Goal: Use online tool/utility: Utilize a website feature to perform a specific function

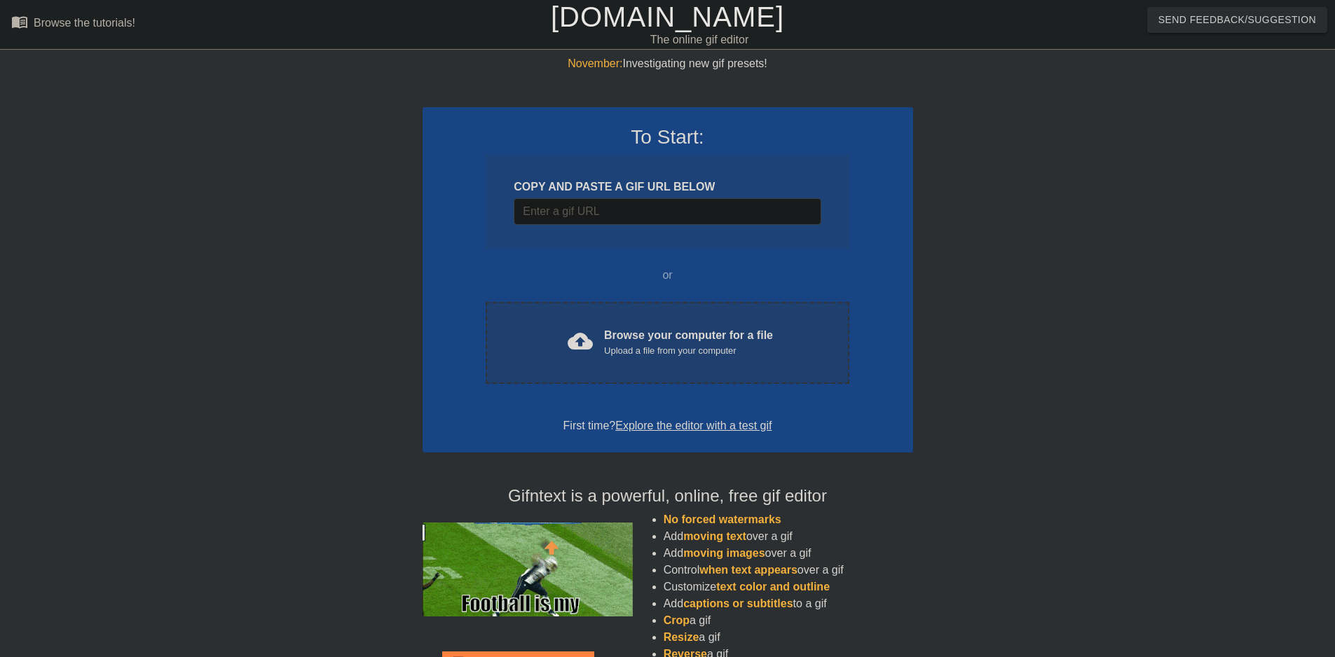
click at [606, 320] on div "cloud_upload Browse your computer for a file Upload a file from your computer C…" at bounding box center [667, 343] width 363 height 82
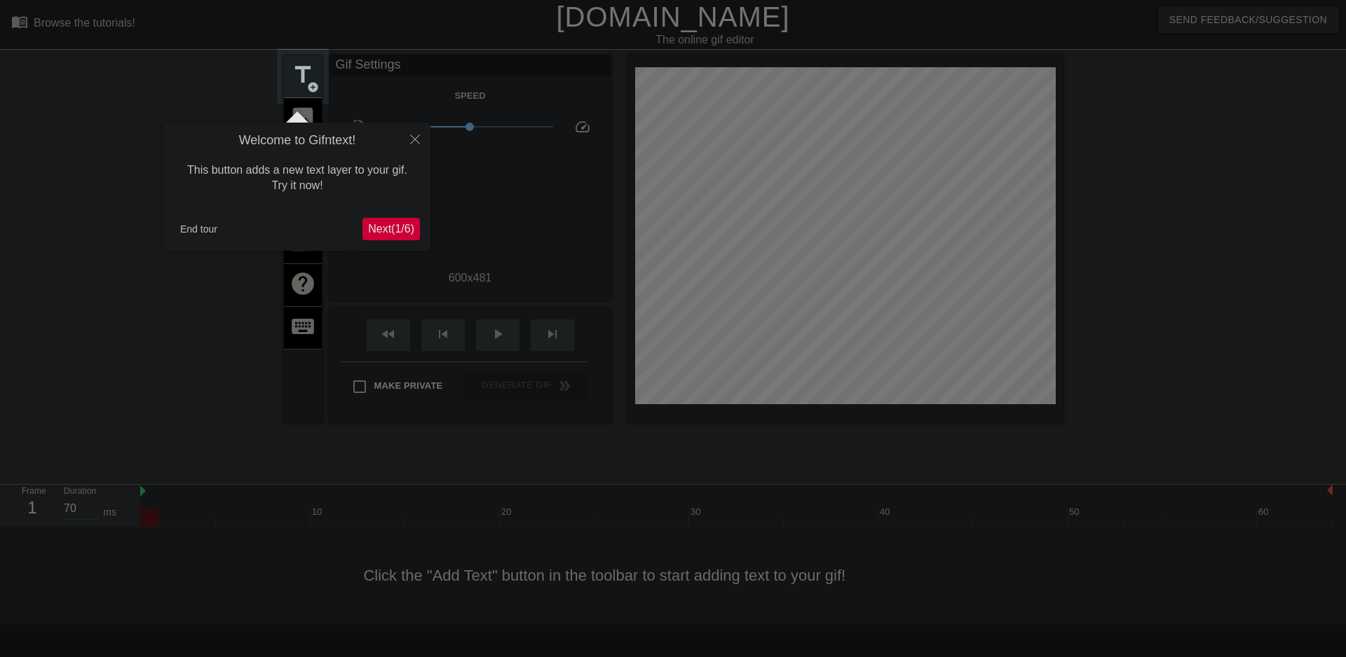
click at [381, 235] on span "Next ( 1 / 6 )" at bounding box center [391, 229] width 46 height 12
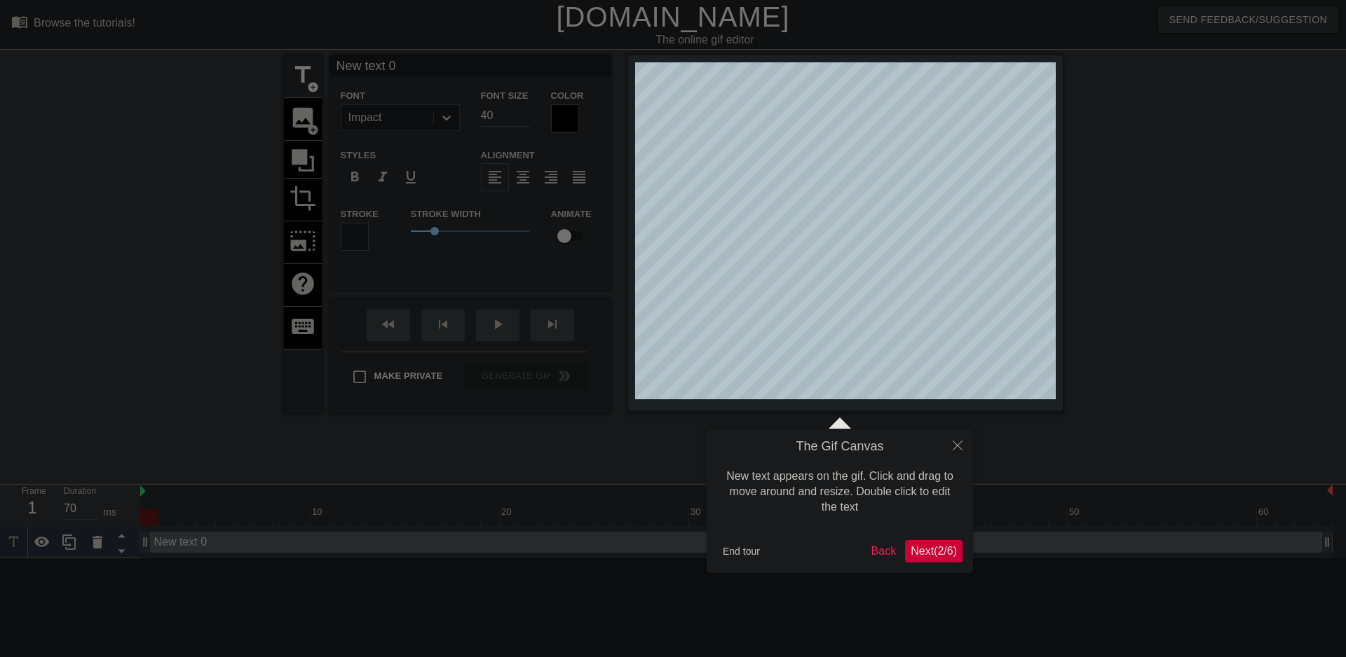
click at [381, 235] on div at bounding box center [673, 328] width 1346 height 657
click at [751, 552] on button "End tour" at bounding box center [741, 551] width 48 height 21
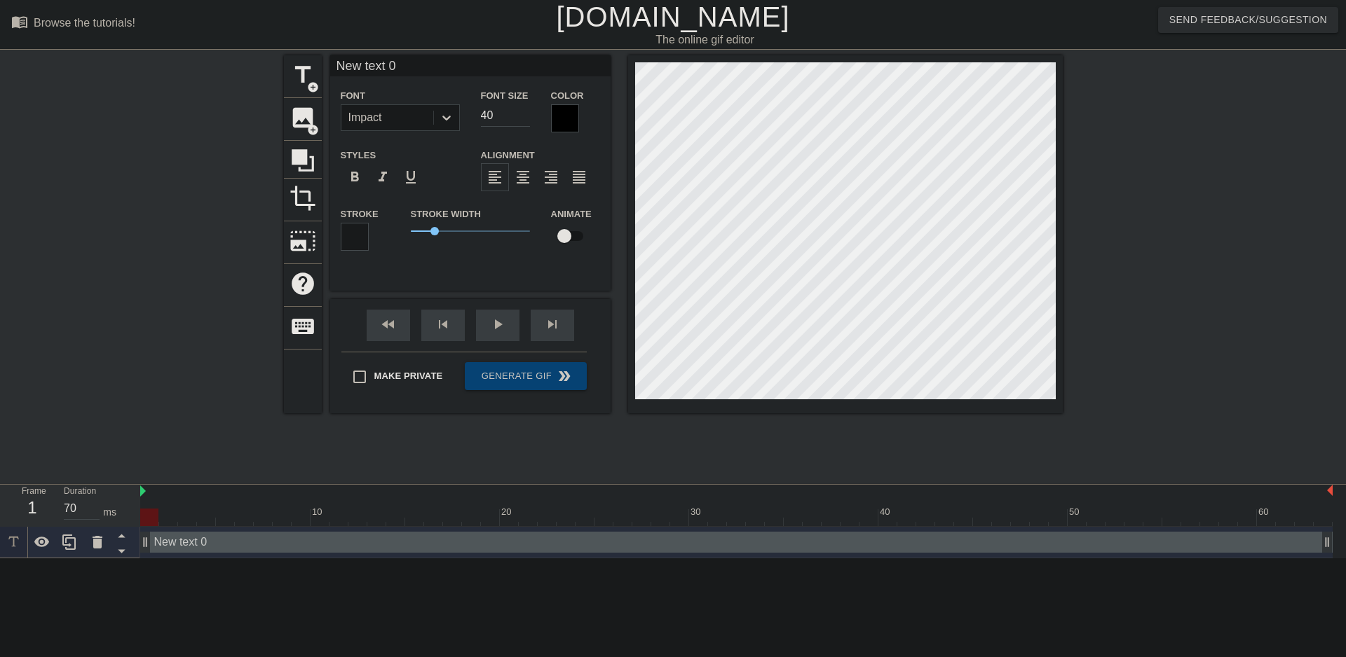
click at [560, 113] on div at bounding box center [565, 118] width 28 height 28
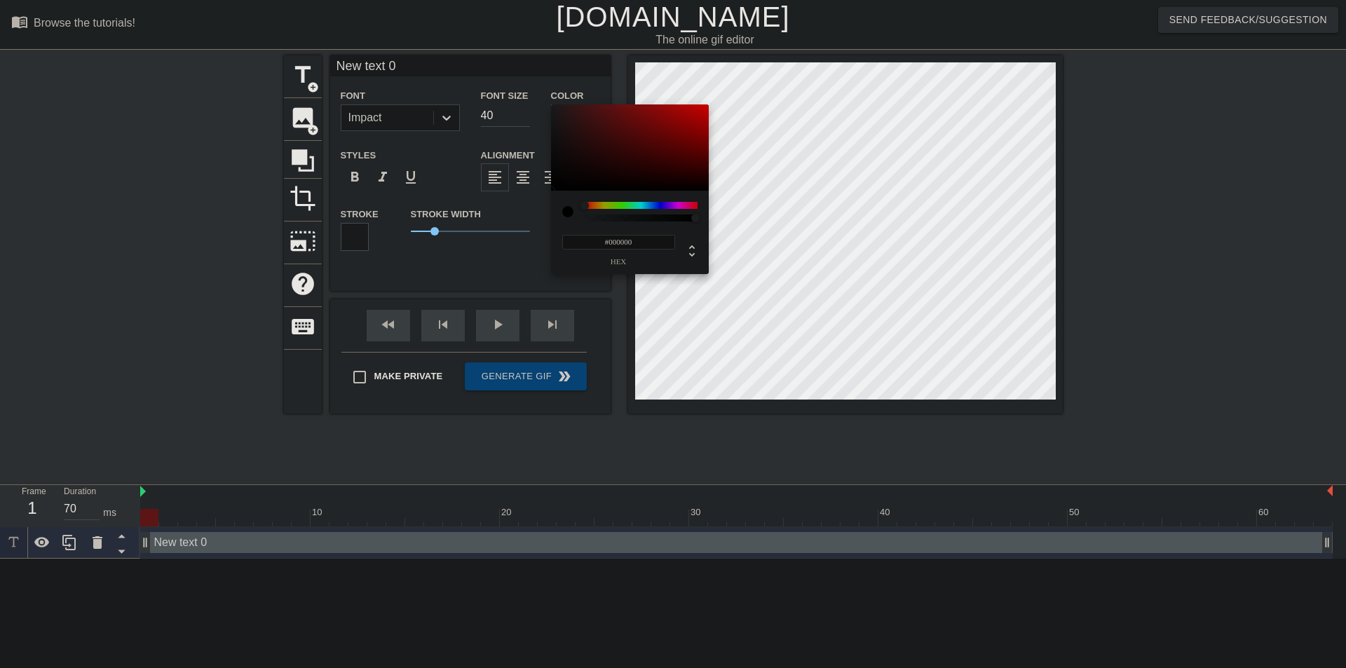
type input "0"
type input "1"
drag, startPoint x: 690, startPoint y: 216, endPoint x: 776, endPoint y: 224, distance: 85.8
click at [776, 224] on div "0 r 0 g 0 b 1 a" at bounding box center [673, 334] width 1346 height 668
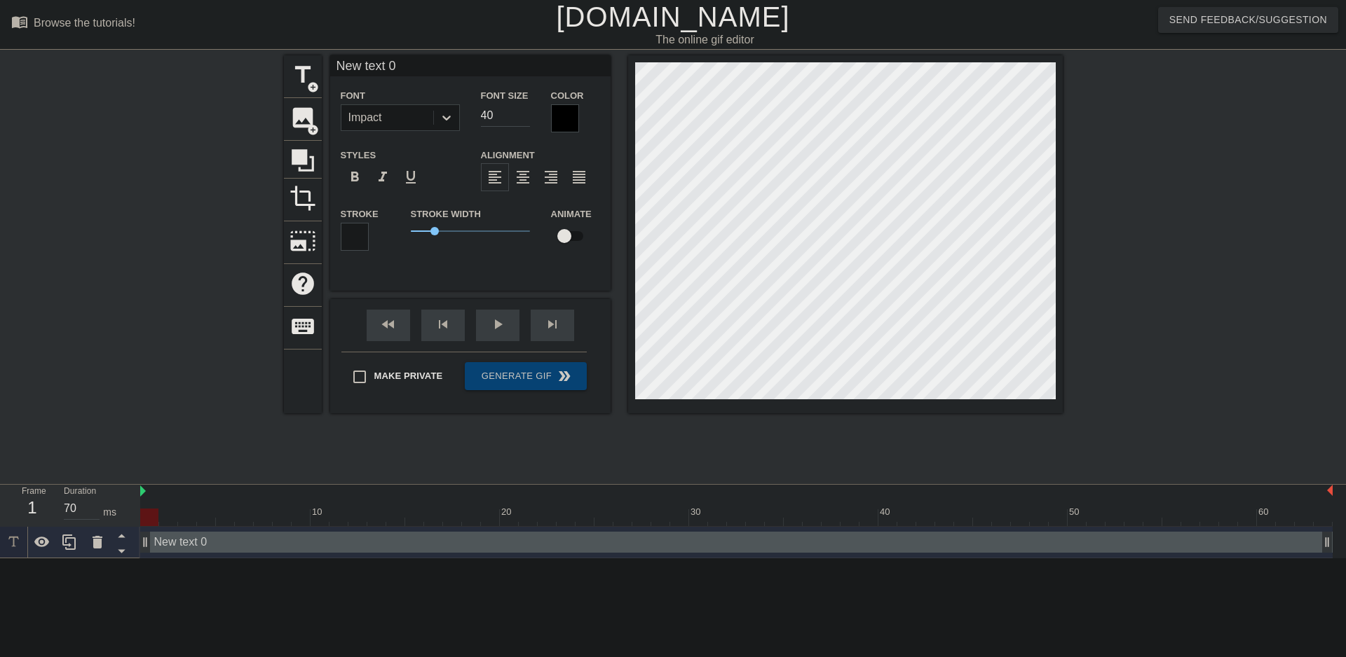
scroll to position [2, 1]
click at [439, 228] on span "1.2" at bounding box center [470, 231] width 119 height 17
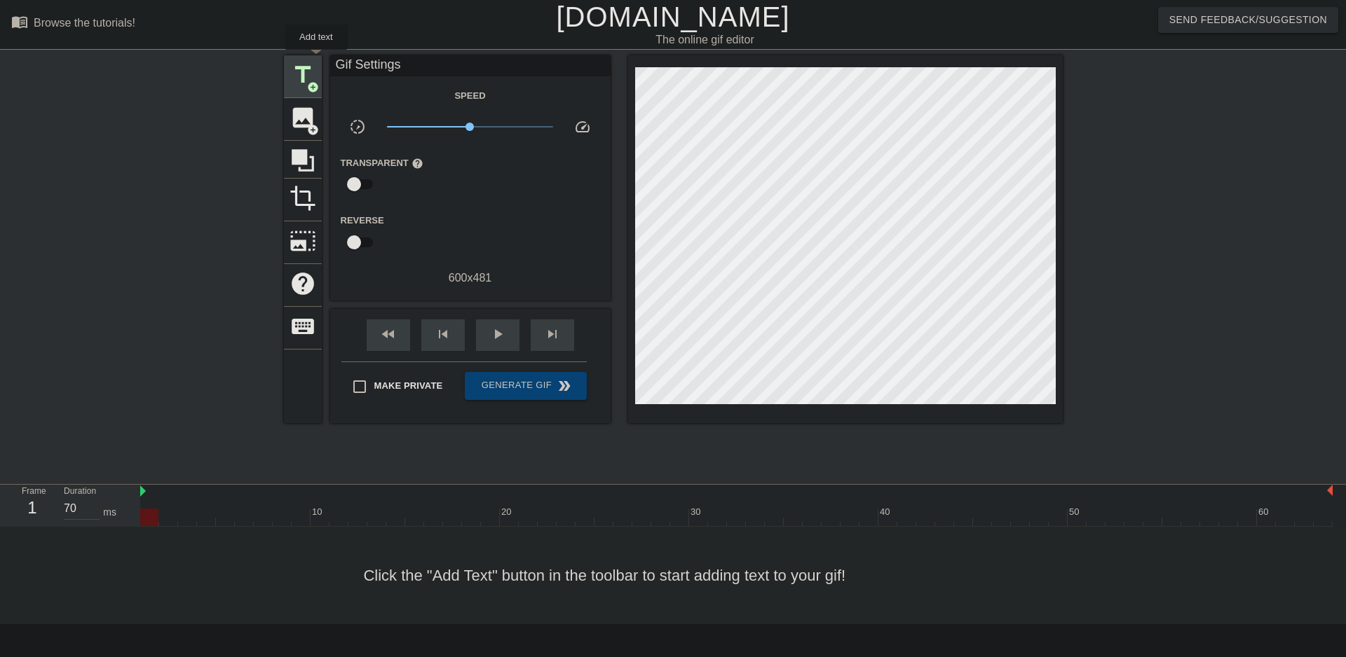
click at [313, 69] on span "title" at bounding box center [302, 75] width 27 height 27
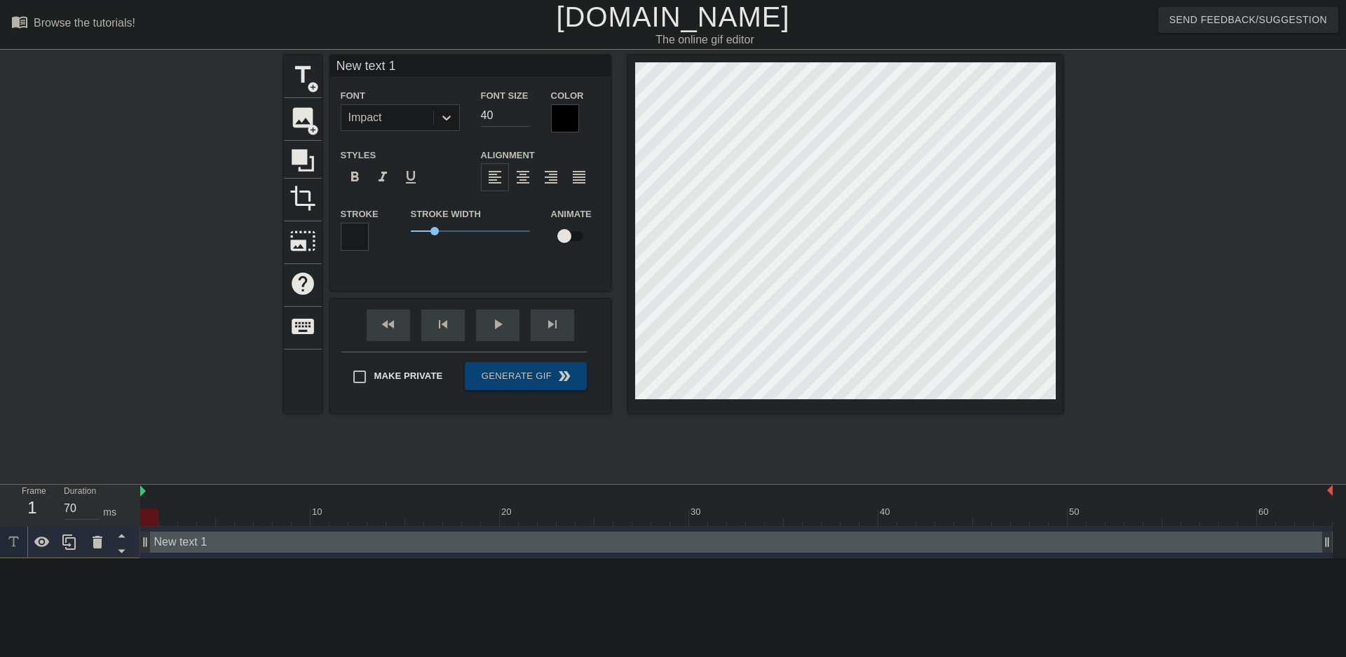
scroll to position [2, 4]
type input "New 1"
type textarea "New 1"
type input "New 1"
type textarea "New 1"
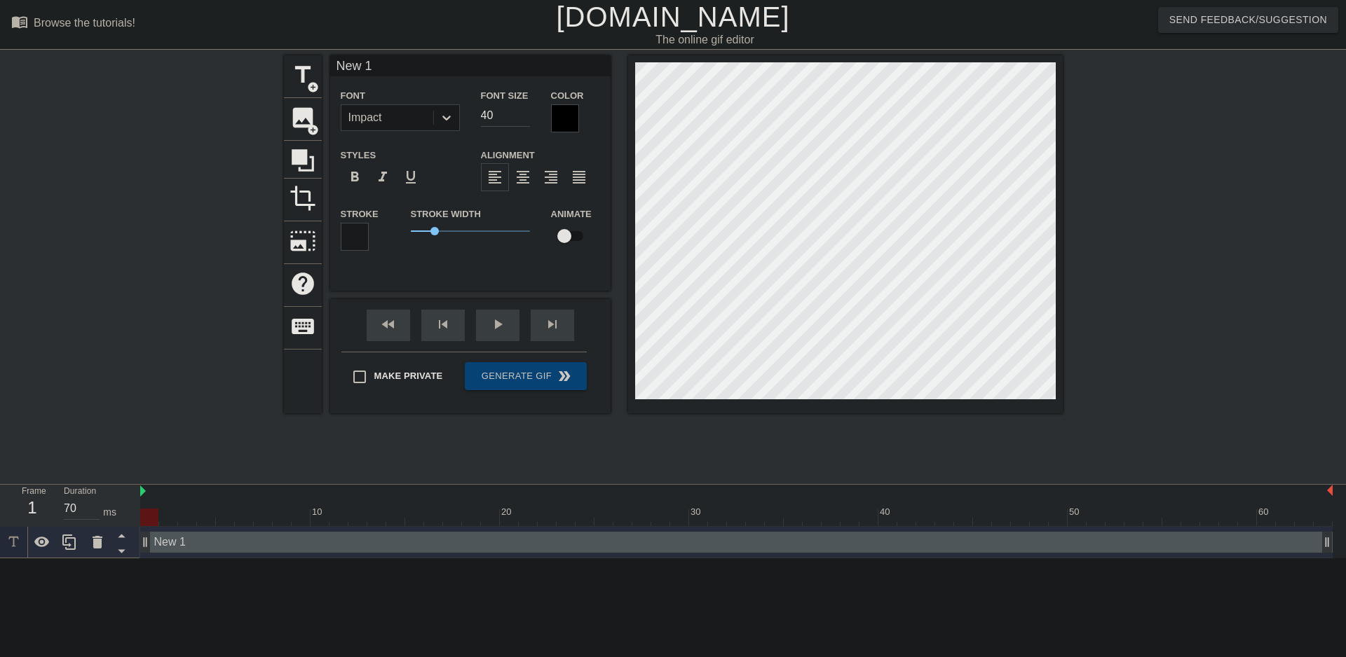
type input "Ne 1"
type textarea "Ne 1"
type input "N 1"
type textarea "N 1"
type input "1"
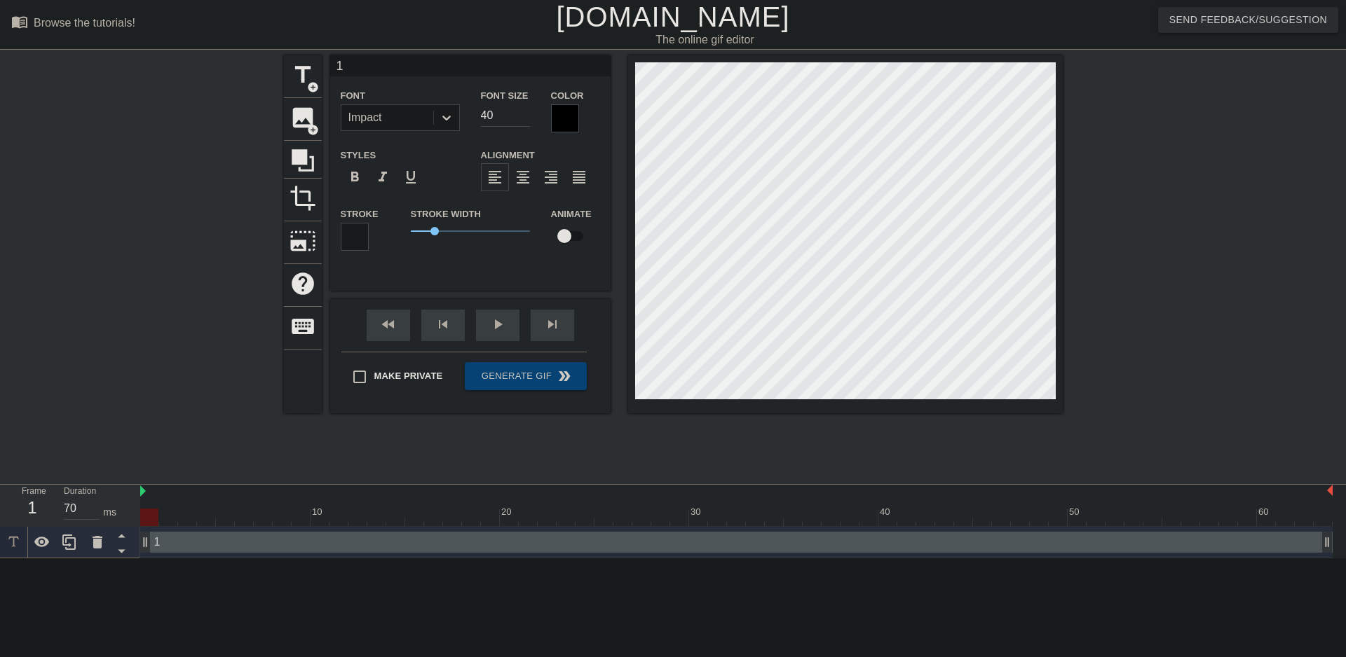
type textarea "1"
type input "Y"
type textarea "Y"
type input "YI"
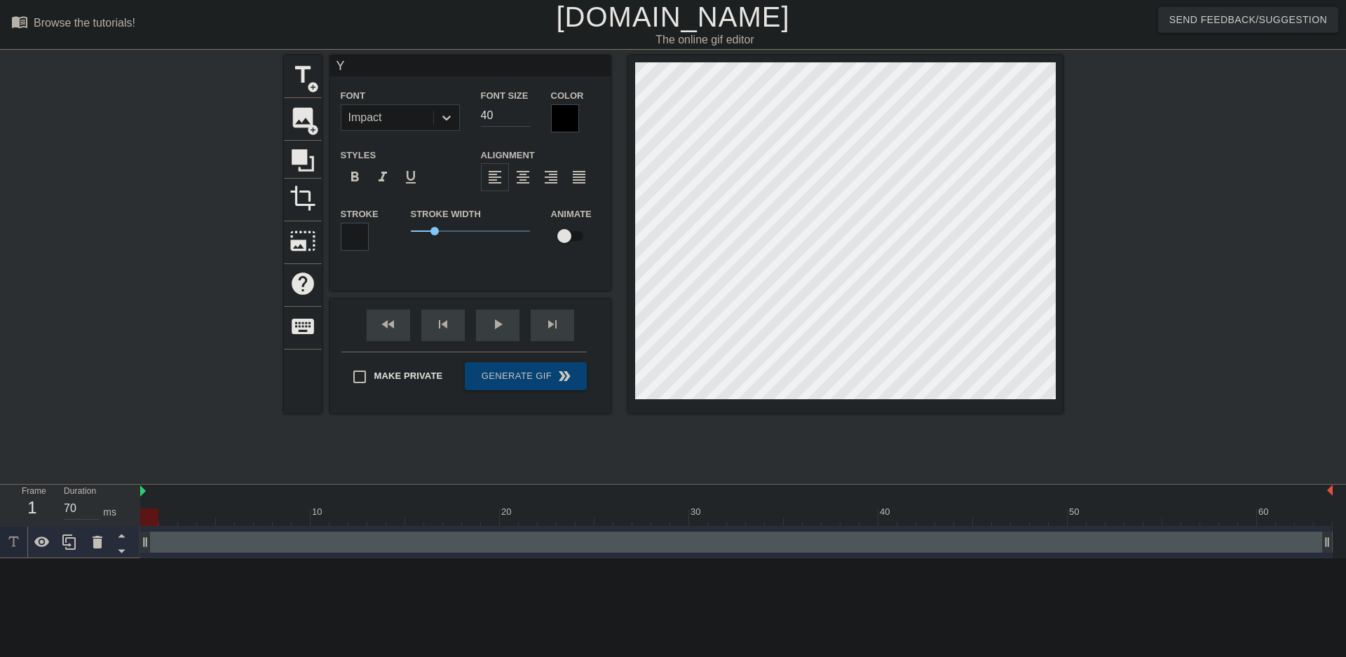
type textarea "YI"
type input "YI"
type textarea "YI"
type input "YI"
type textarea "YI"
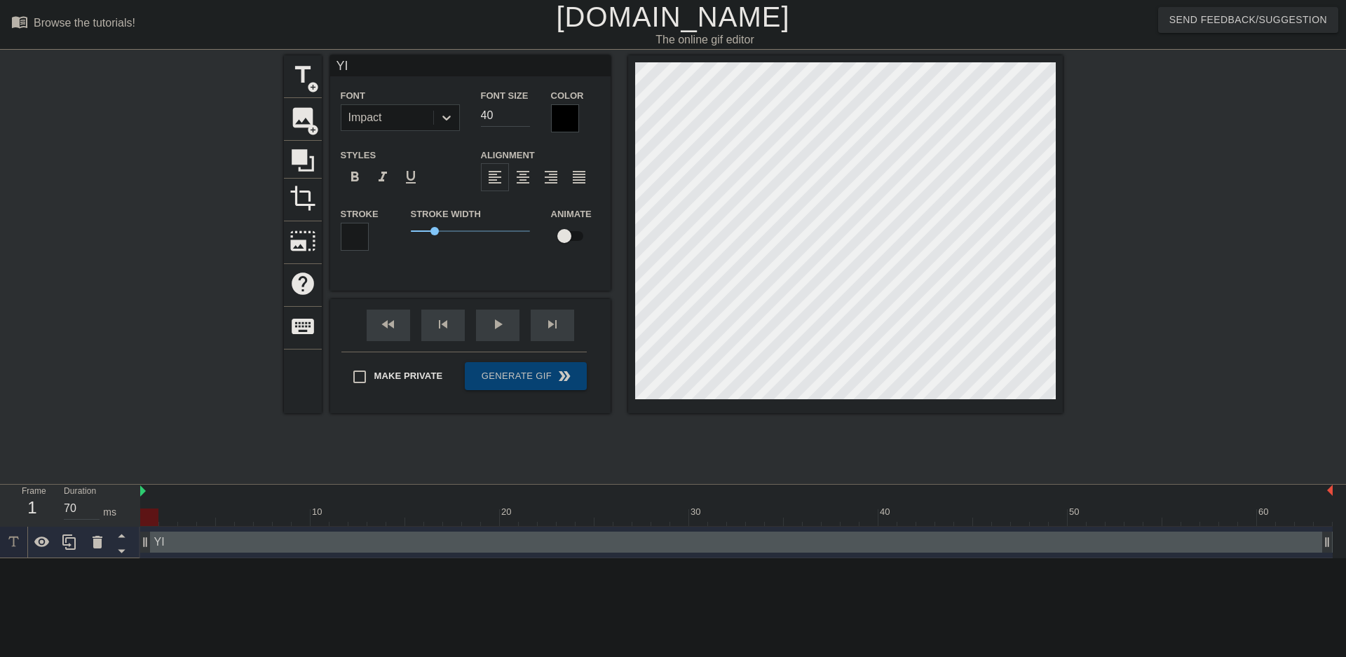
type input "Y"
type textarea "Y"
type input "YO"
type textarea "YO"
type input "YO"
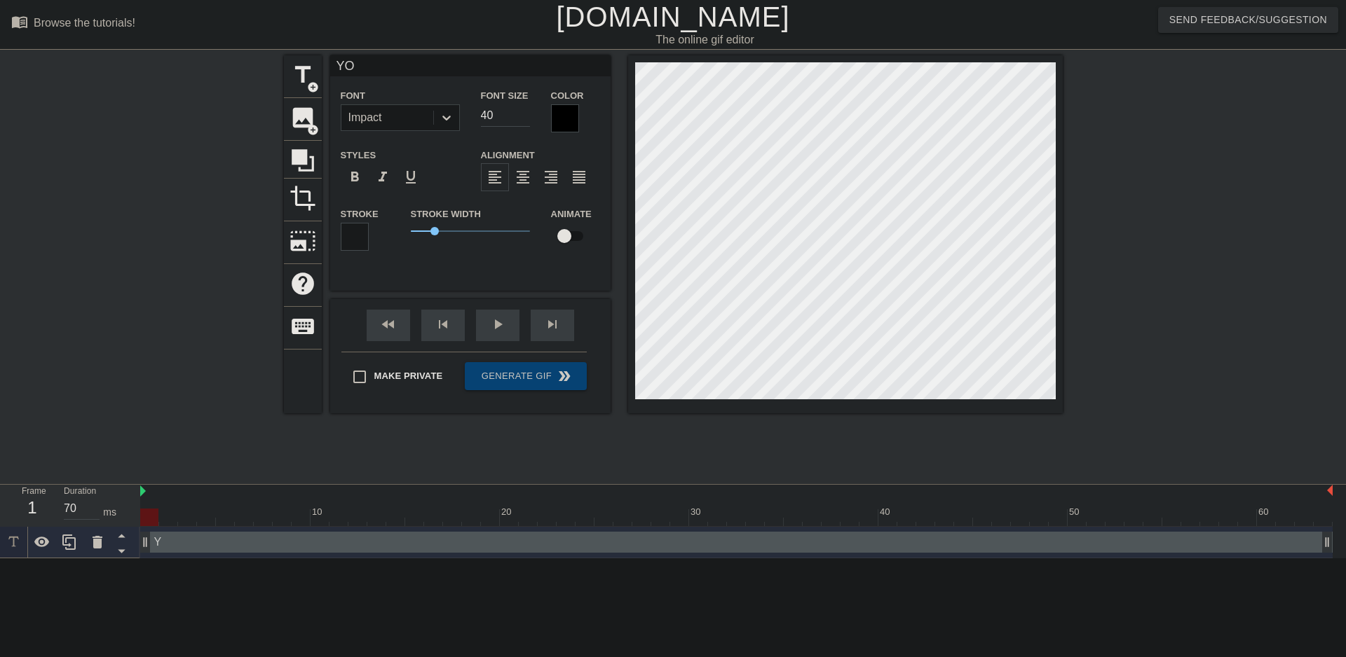
type textarea "YO"
type input "YO V"
type textarea "YO VI"
type input "YO VI"
type textarea "YO VIE"
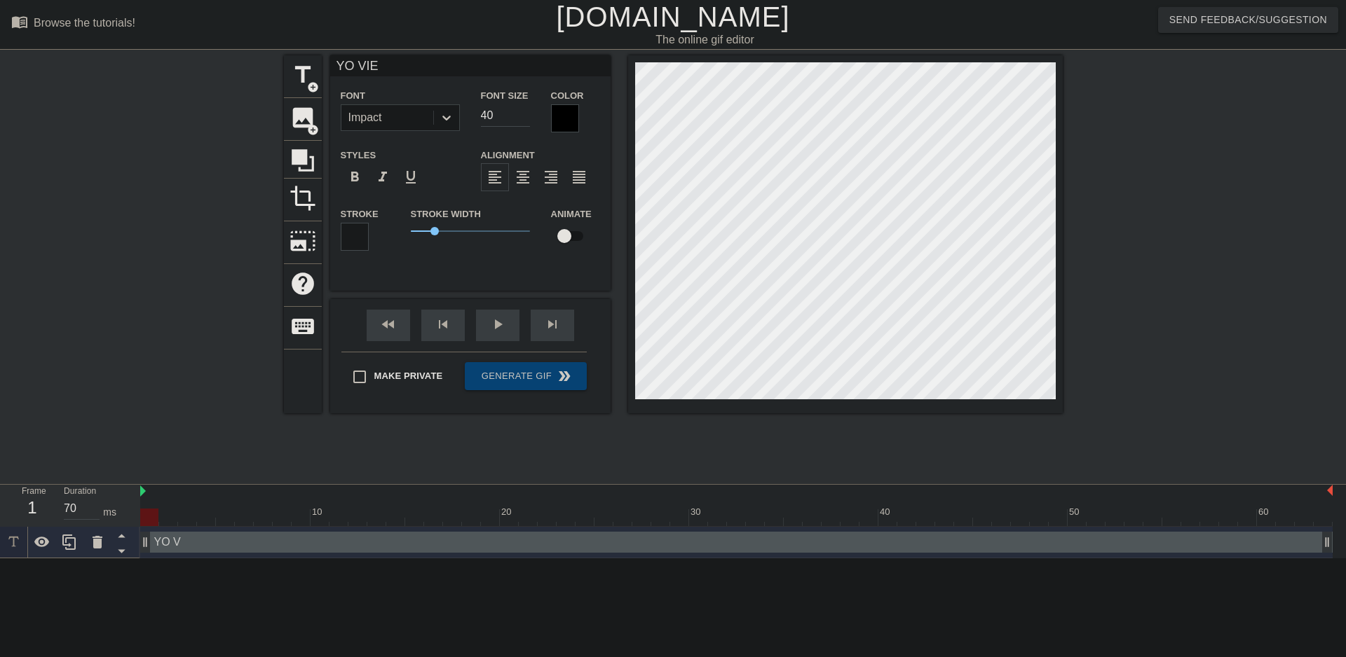
type input "YO VIEN"
type textarea "YO VIEN"
type input "YO VIEND"
type textarea "YO VIENDO"
type input "YO VIENDO"
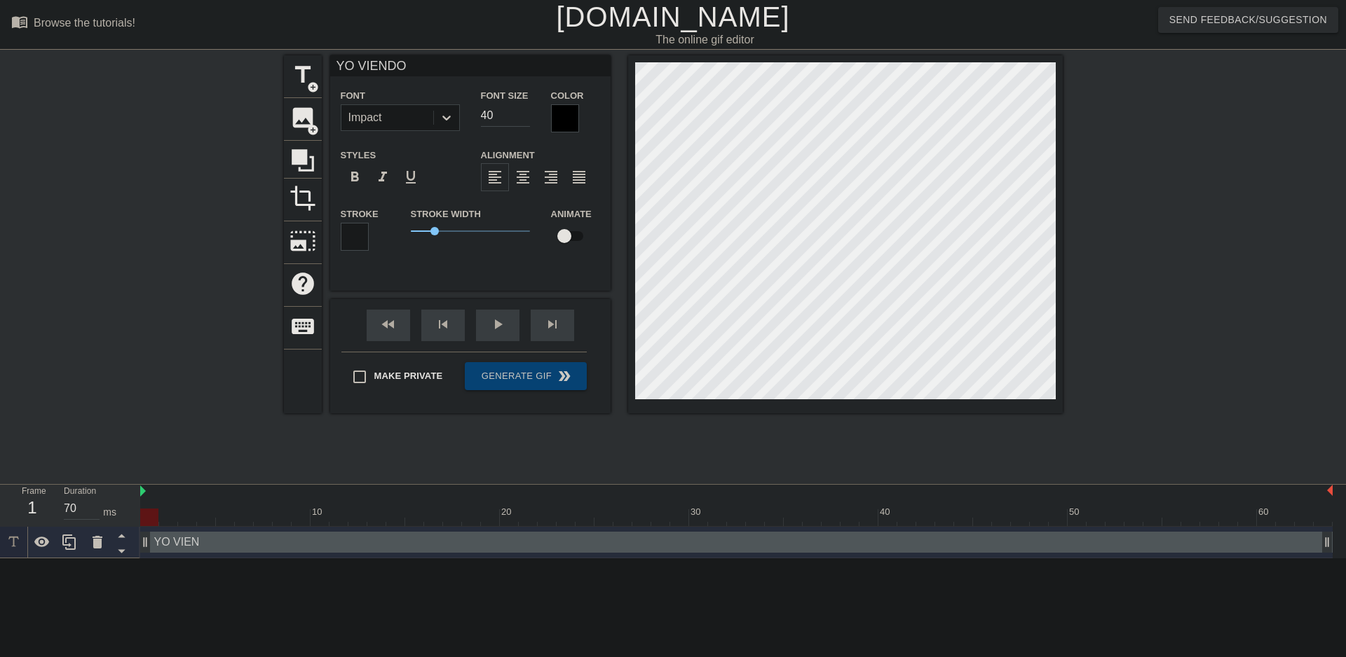
type textarea "YO VIENDO"
type input "YO VIENDO C"
type textarea "YO VIENDO CO"
type input "YO VIENDO COM"
type textarea "YO VIENDO COM"
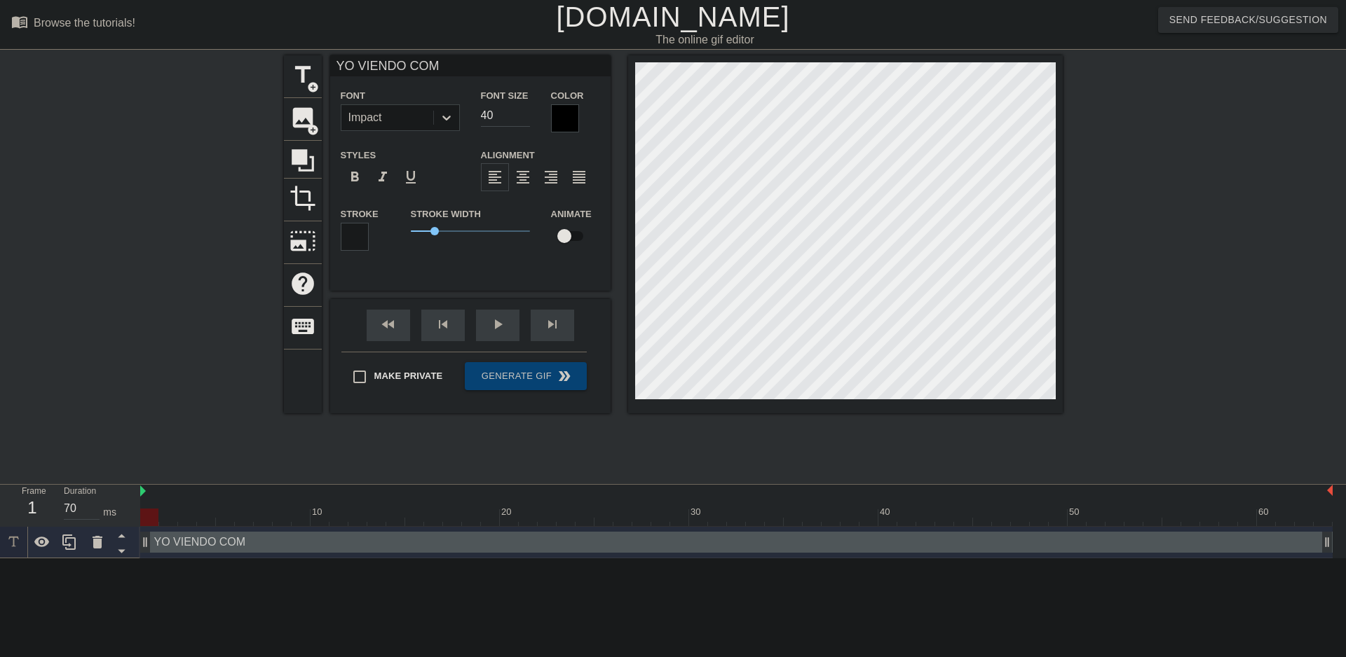
type input "YO VIENDO COMO"
type textarea "YO VIENDO COMO"
drag, startPoint x: 434, startPoint y: 231, endPoint x: 439, endPoint y: 238, distance: 8.6
click at [439, 238] on span "1.2" at bounding box center [470, 231] width 119 height 17
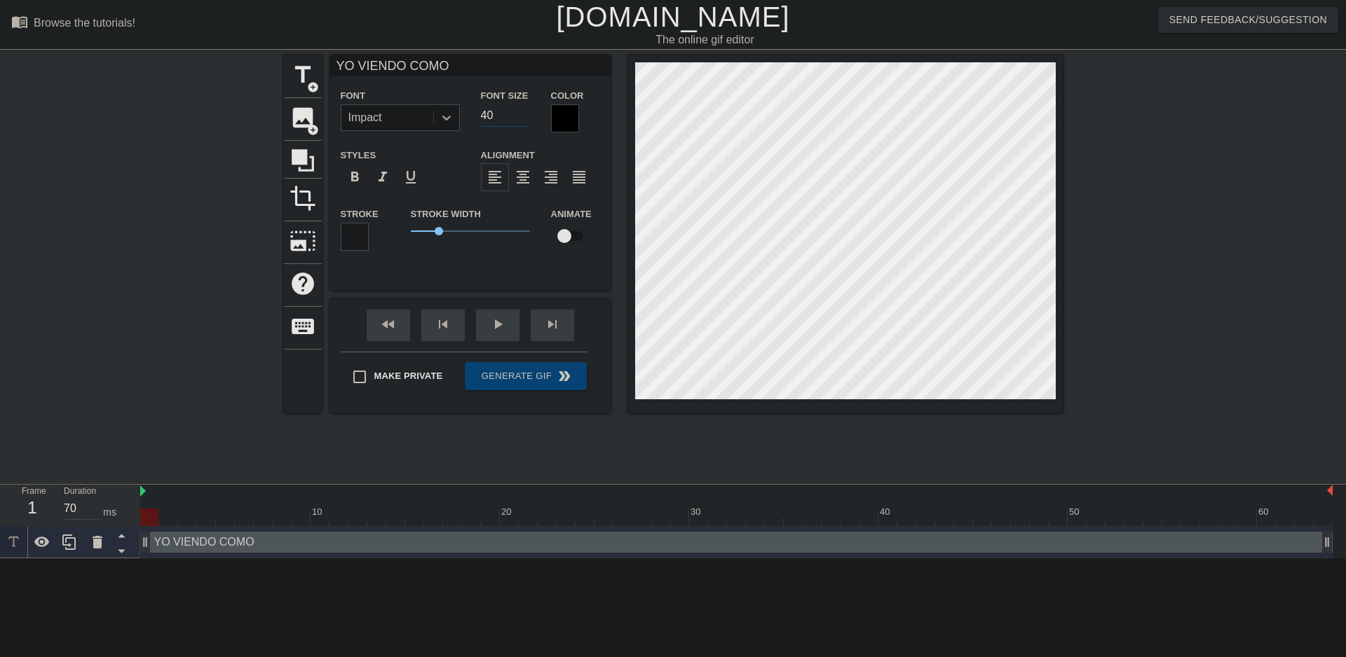
drag, startPoint x: 492, startPoint y: 111, endPoint x: 450, endPoint y: 110, distance: 42.1
click at [450, 110] on div "Font Impact Font Size 40 Color" at bounding box center [470, 110] width 280 height 46
type input "80"
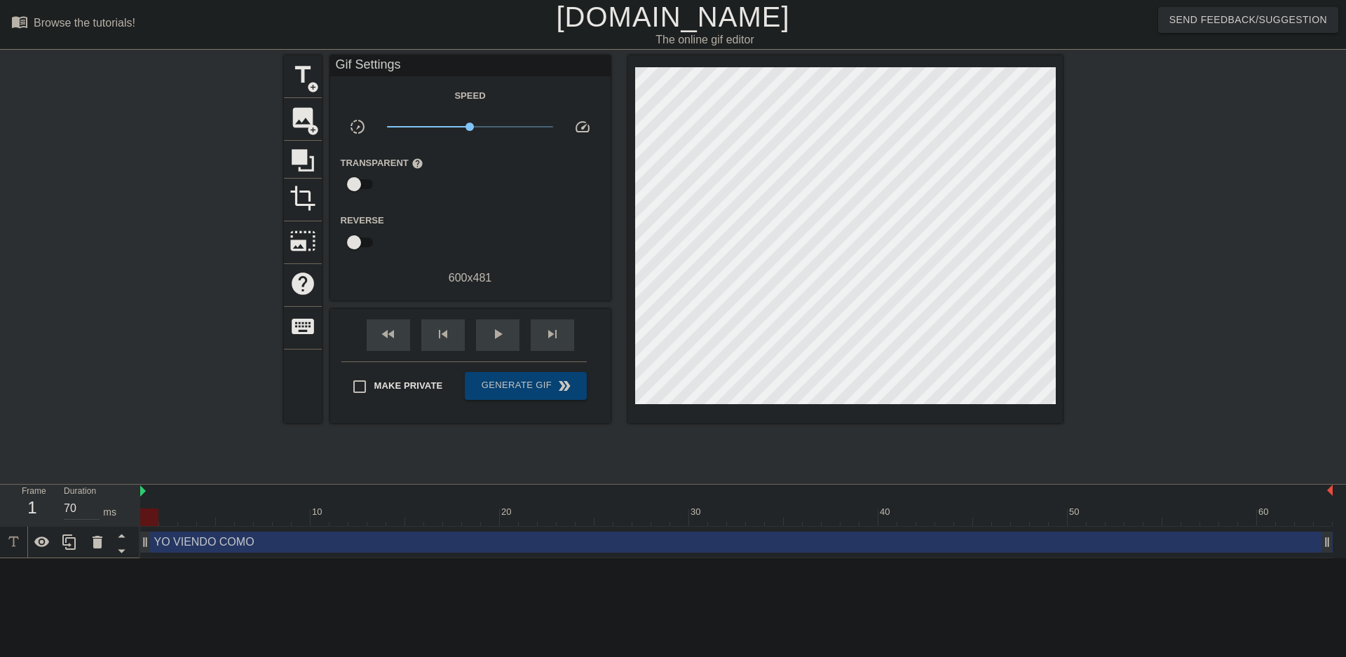
click at [564, 441] on div "title add_circle image add_circle crop photo_size_select_large help keyboard Gi…" at bounding box center [673, 265] width 779 height 420
click at [651, 449] on div "title add_circle image add_circle crop photo_size_select_large help keyboard Gi…" at bounding box center [673, 265] width 779 height 420
click at [320, 89] on div "title add_circle" at bounding box center [303, 76] width 38 height 43
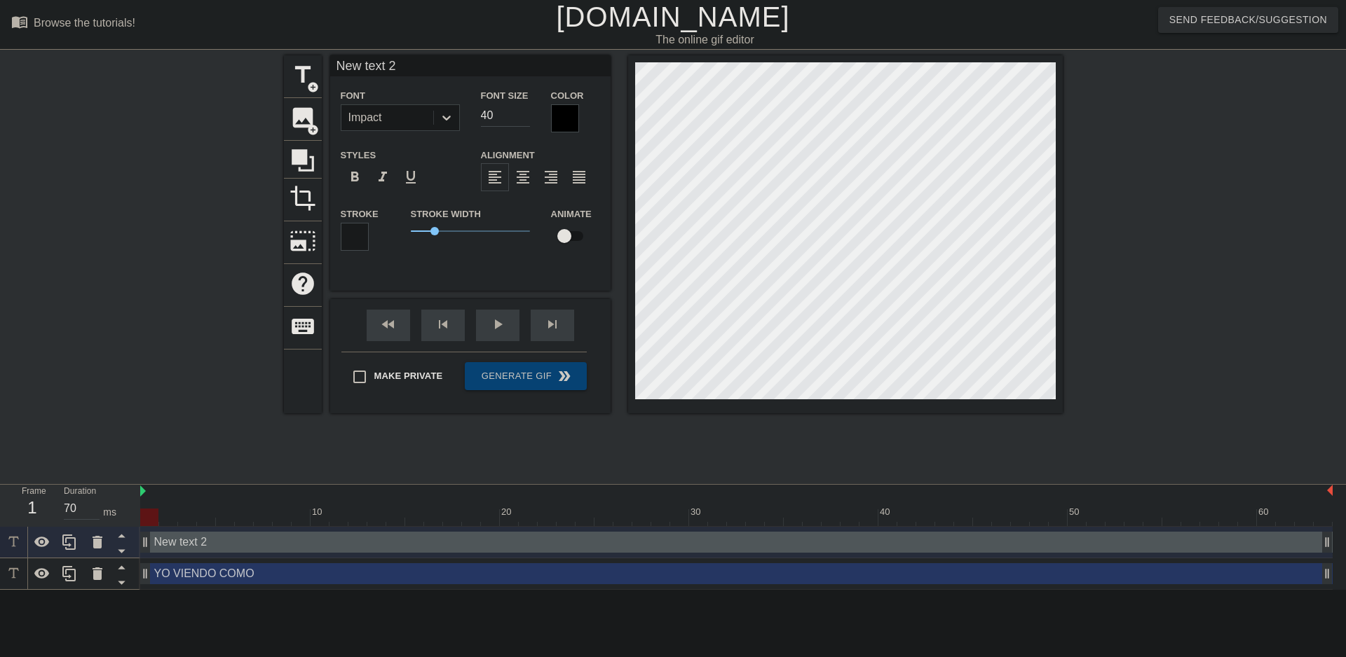
scroll to position [2, 4]
type input "New 2"
type textarea "New 2"
type input "New"
type textarea "New"
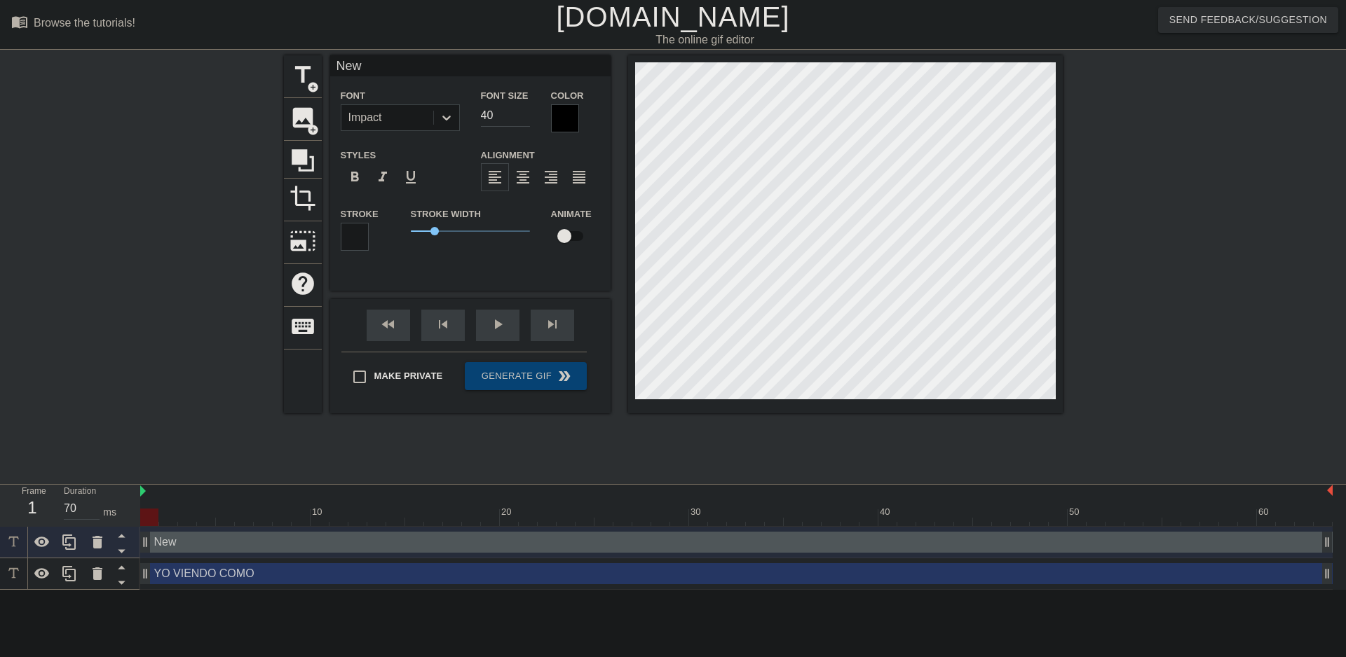
type input "New"
type textarea "New"
type input "New"
type textarea "New"
type input "Ne"
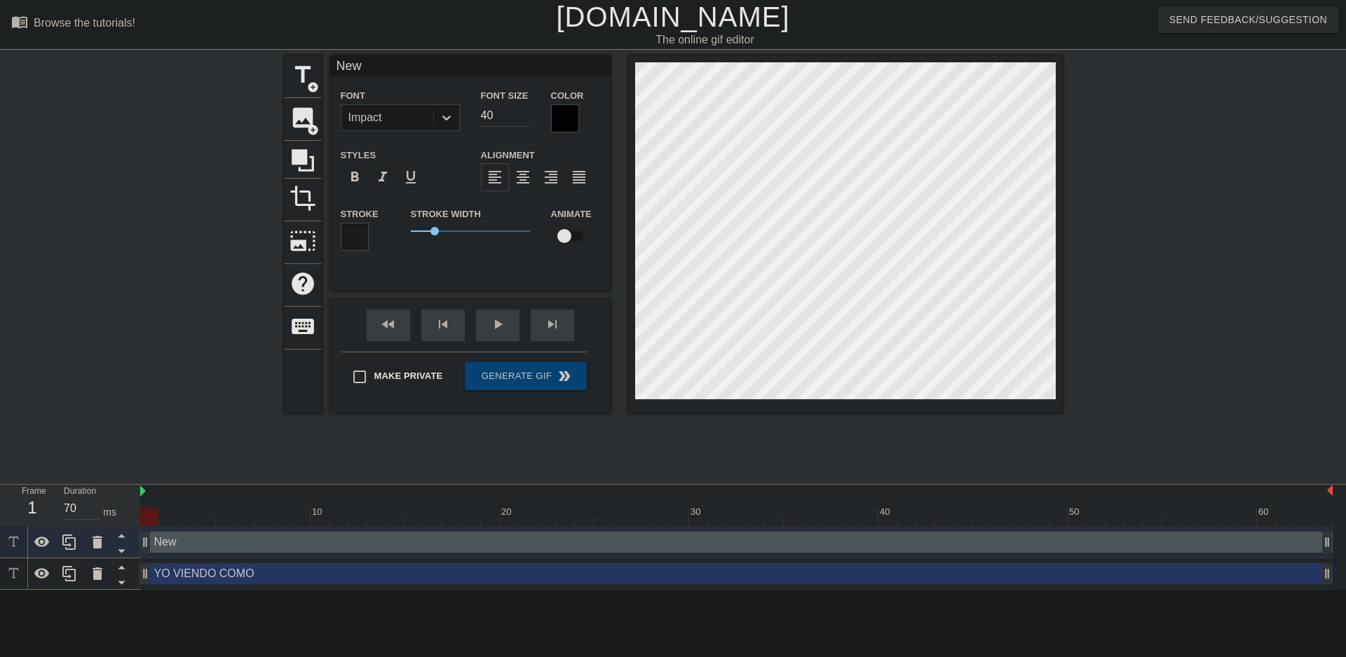
type textarea "Ne"
type input "N"
type textarea "N"
type input "B"
type textarea "B"
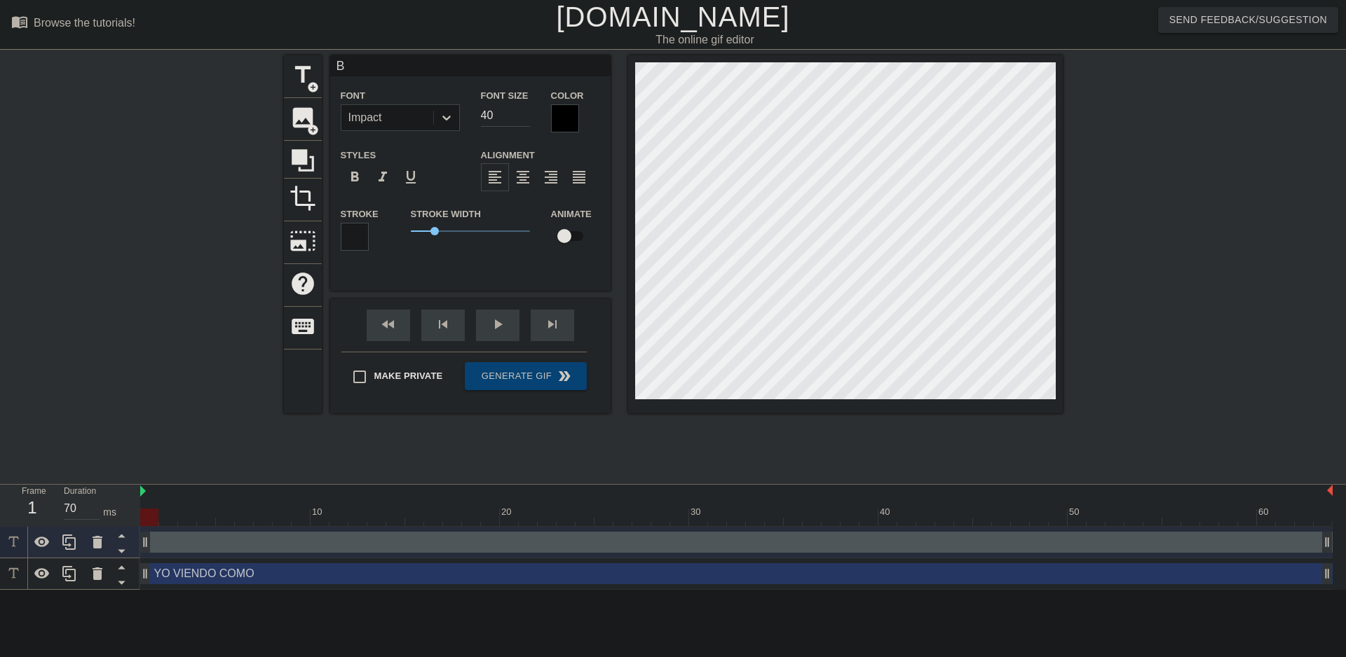
type input "BE"
type textarea "BE"
type input "BEL"
type textarea "BEL"
type input "BELG"
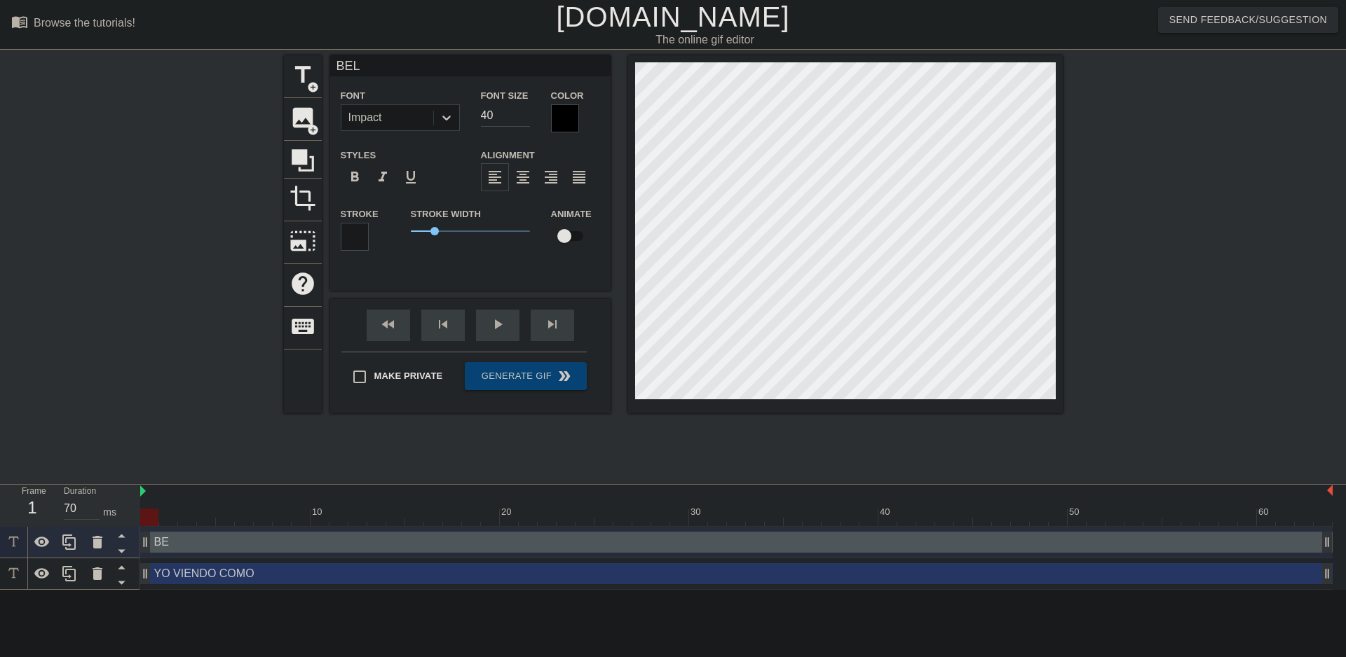
type textarea "BELG"
type input "BELGI"
type textarea "BELGI"
type input "BELGIC"
type textarea "BELGIC"
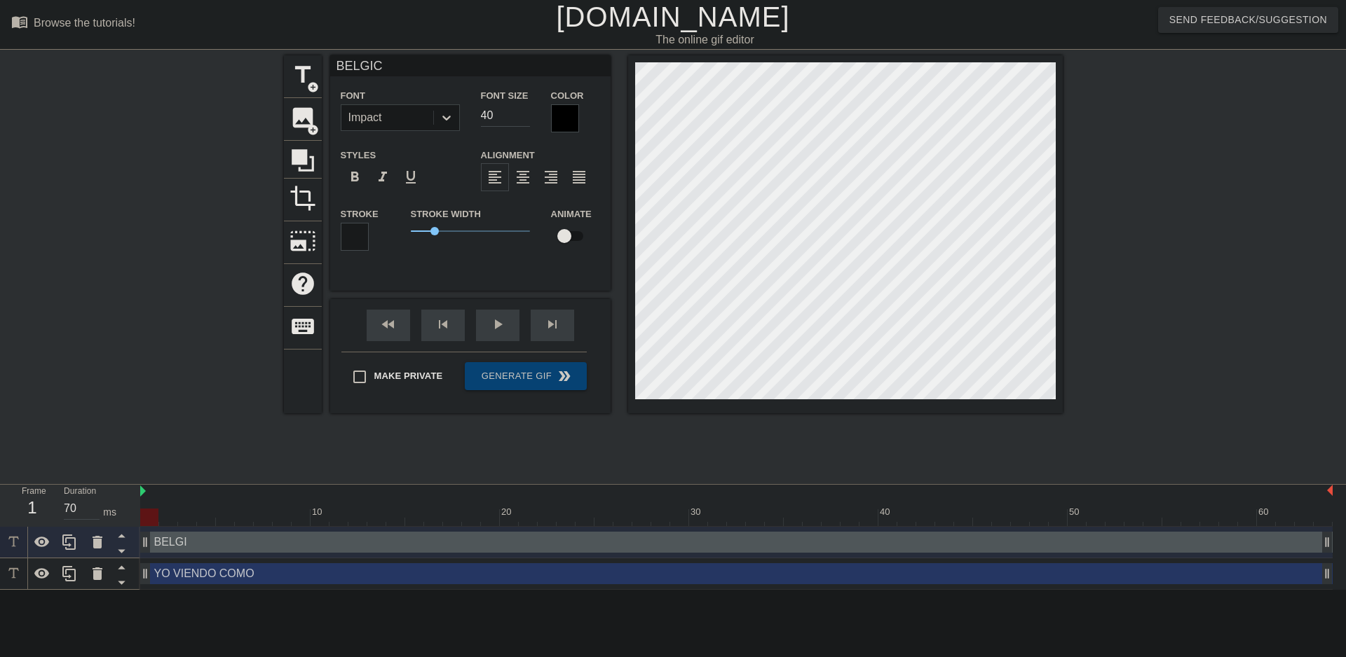
type input "BELGICA"
type textarea "BELGICA"
type input "BELGICA"
type textarea "BELGICA"
type input "BELGICA V"
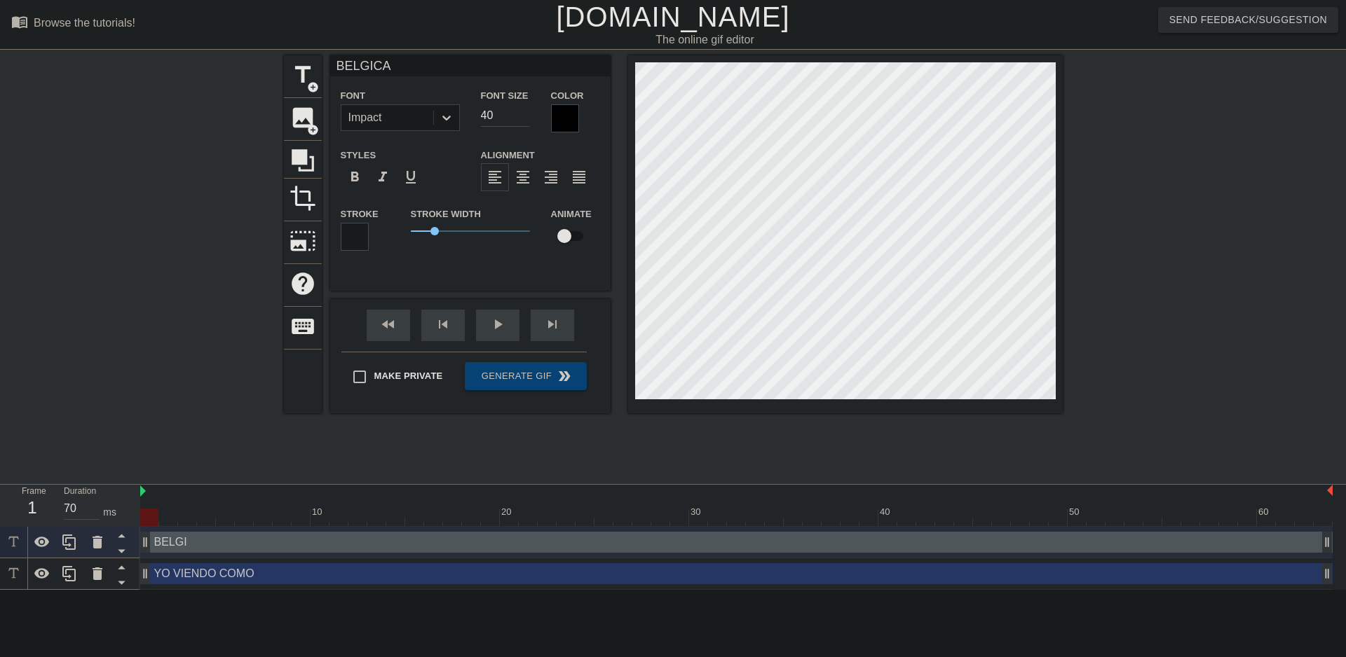
type textarea "BELGICA V"
type input "BELGICA VE"
type textarea "BELGICA VE"
type input "[PERSON_NAME]"
type textarea "[PERSON_NAME]"
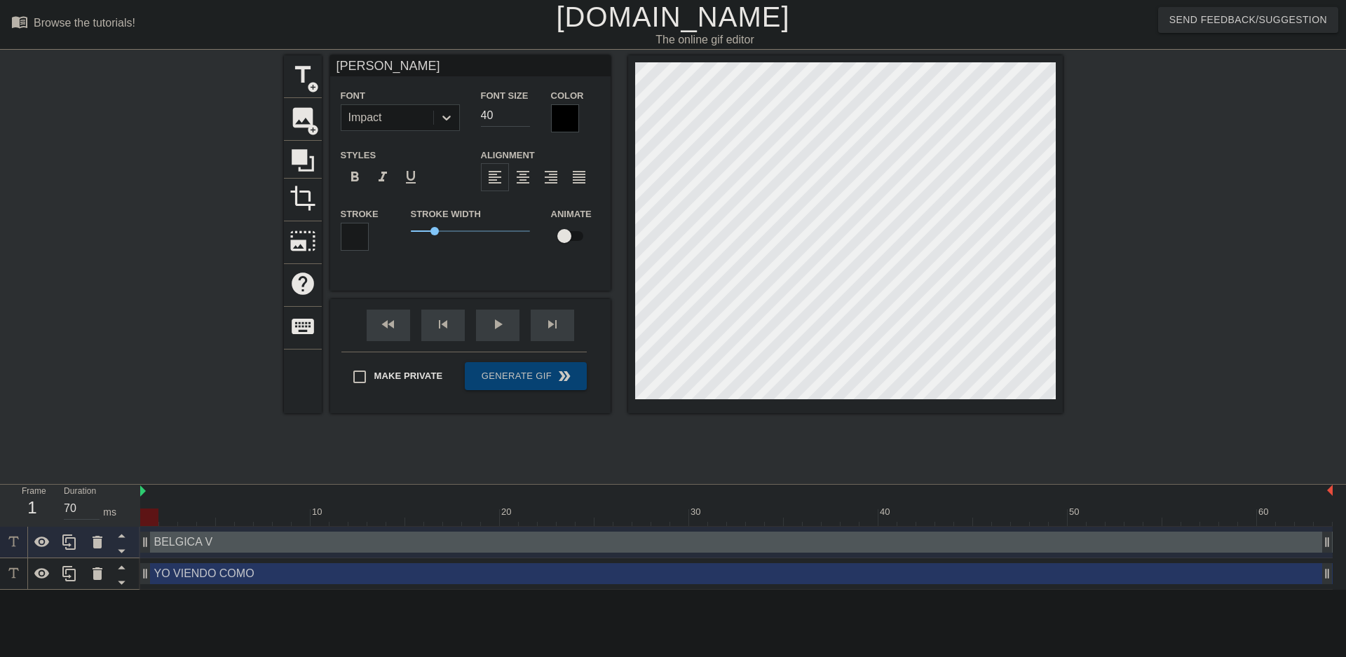
type input "BELGICA VEND"
type textarea "BELGICA VEND"
type input "BELGICA VENDE"
type textarea "BELGICA VENDE"
type input "BELGICA VENDE A"
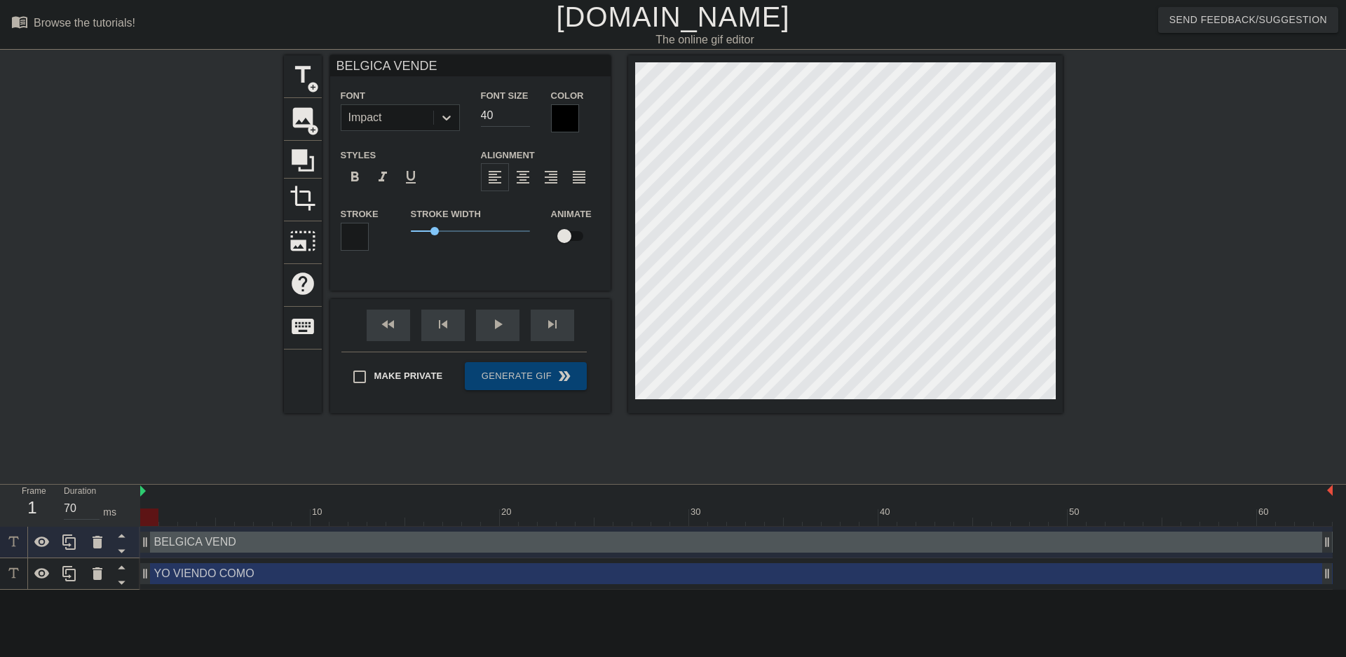
type textarea "BELGICA VENDE A"
type input "BELGICA VENDE A"
type textarea "BELGICA VENDE A"
type input "BELGICA VENDE A V"
type textarea "BELGICA VENDE A V"
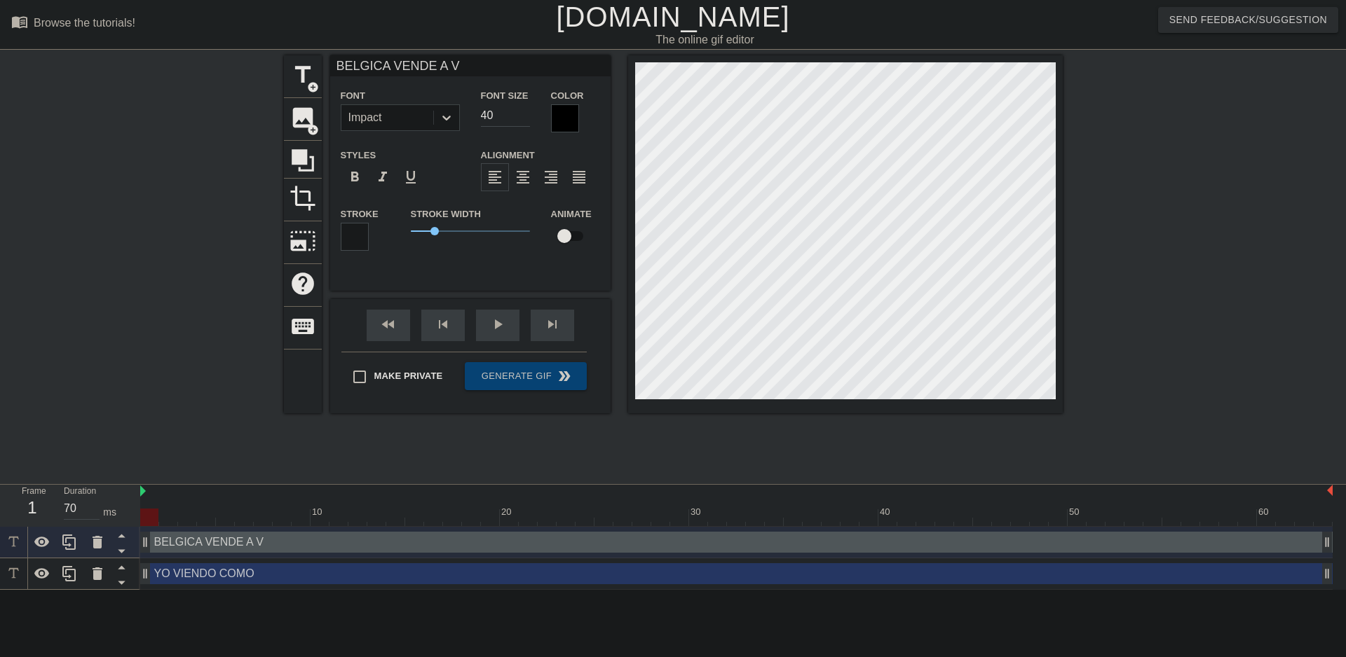
type input "BELGICA VENDE A"
type textarea "BELGICA VENDE A"
type input "BELGICA VENDE A X"
type textarea "BELGICA VENDE A X"
type input "BELGICA VENDE A XE"
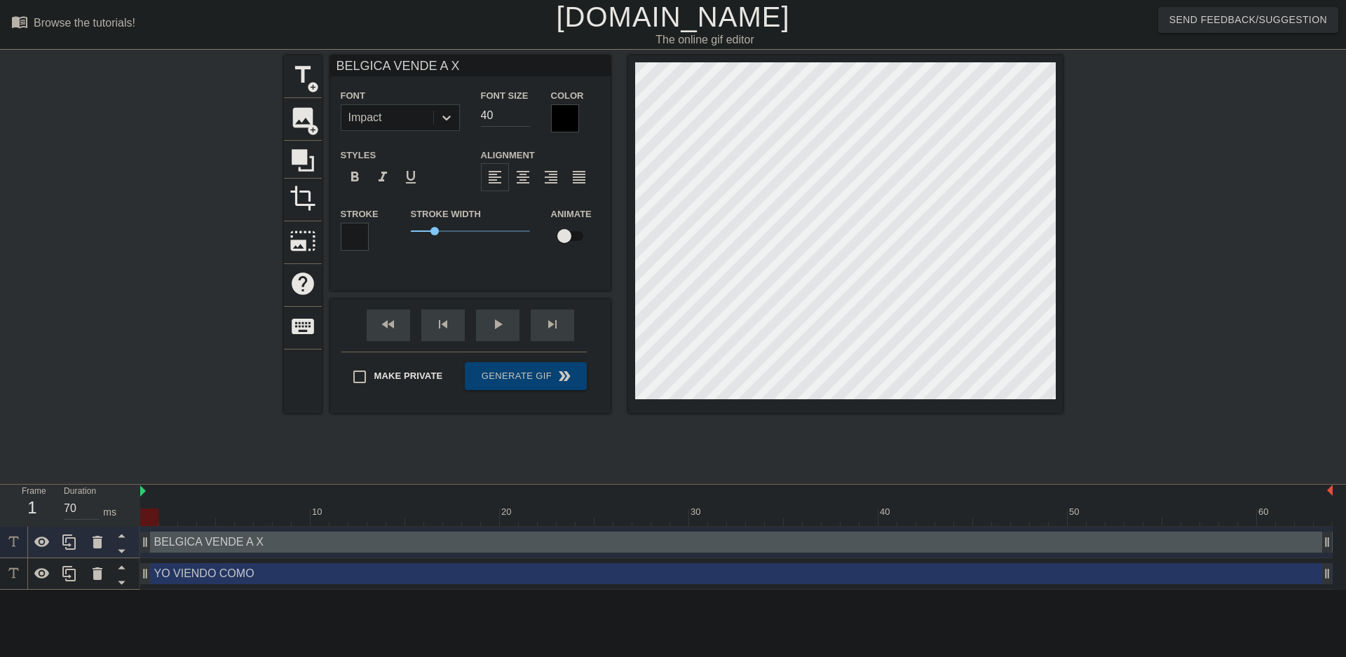
type textarea "BELGICA VENDE A XE"
type input "BELGICA VENDE A XEN"
type textarea "BELGICA VENDE A XENO"
type input "BELGICA VENDE A XENO"
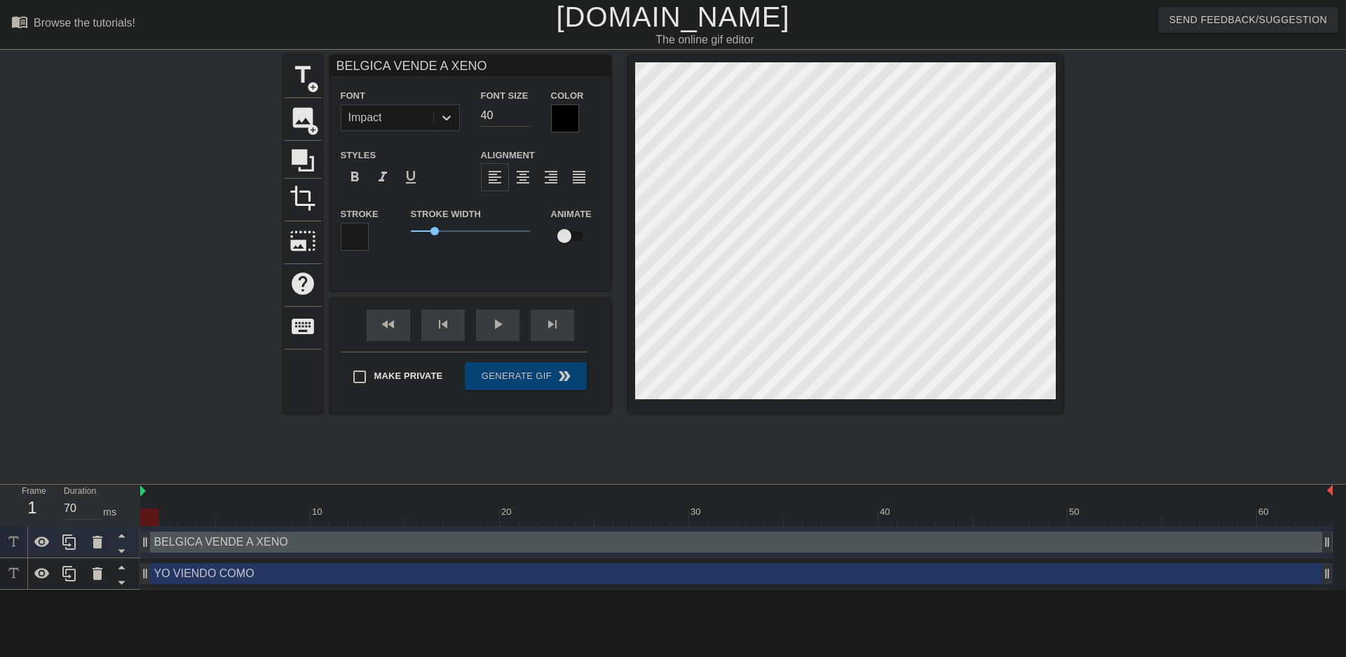
type textarea "BELGICA VENDE A XENO"
drag, startPoint x: 493, startPoint y: 113, endPoint x: 427, endPoint y: 112, distance: 65.9
click at [427, 112] on div "Font Impact Font Size 40 Color" at bounding box center [470, 110] width 280 height 46
type input "60"
click at [641, 444] on div "title add_circle image add_circle crop photo_size_select_large help keyboard BE…" at bounding box center [673, 265] width 779 height 420
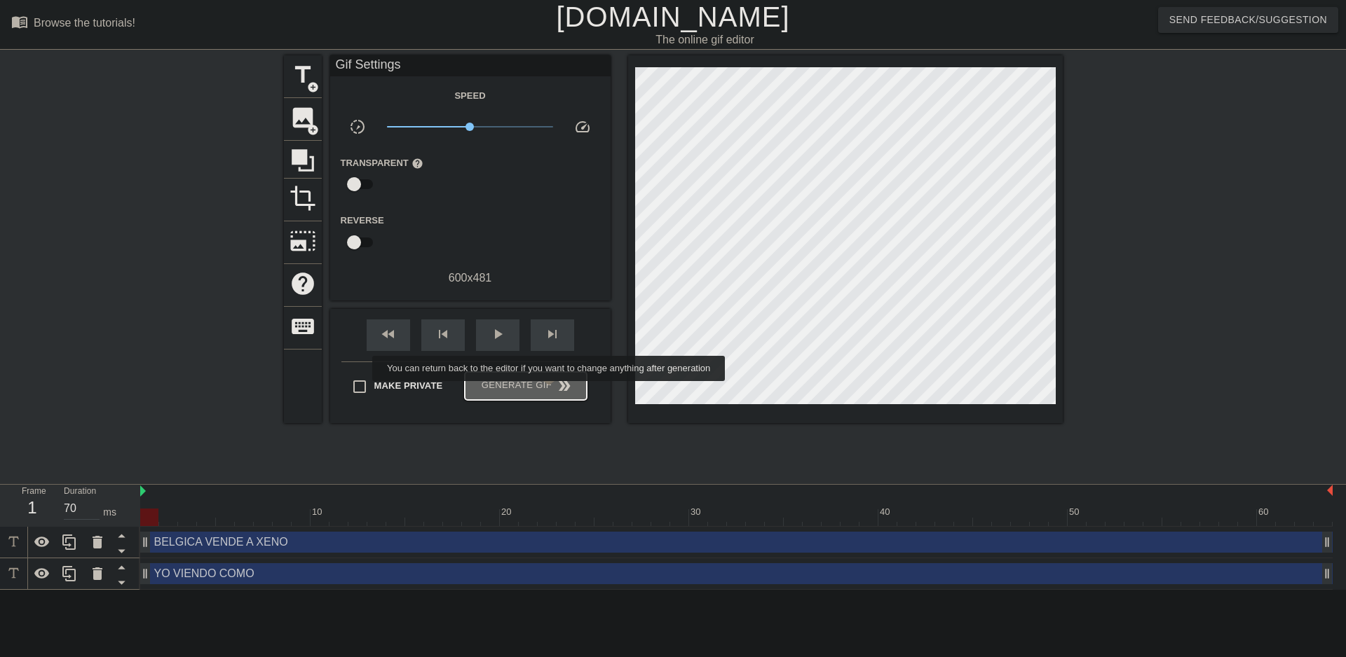
click at [550, 391] on span "Generate Gif double_arrow" at bounding box center [525, 386] width 110 height 17
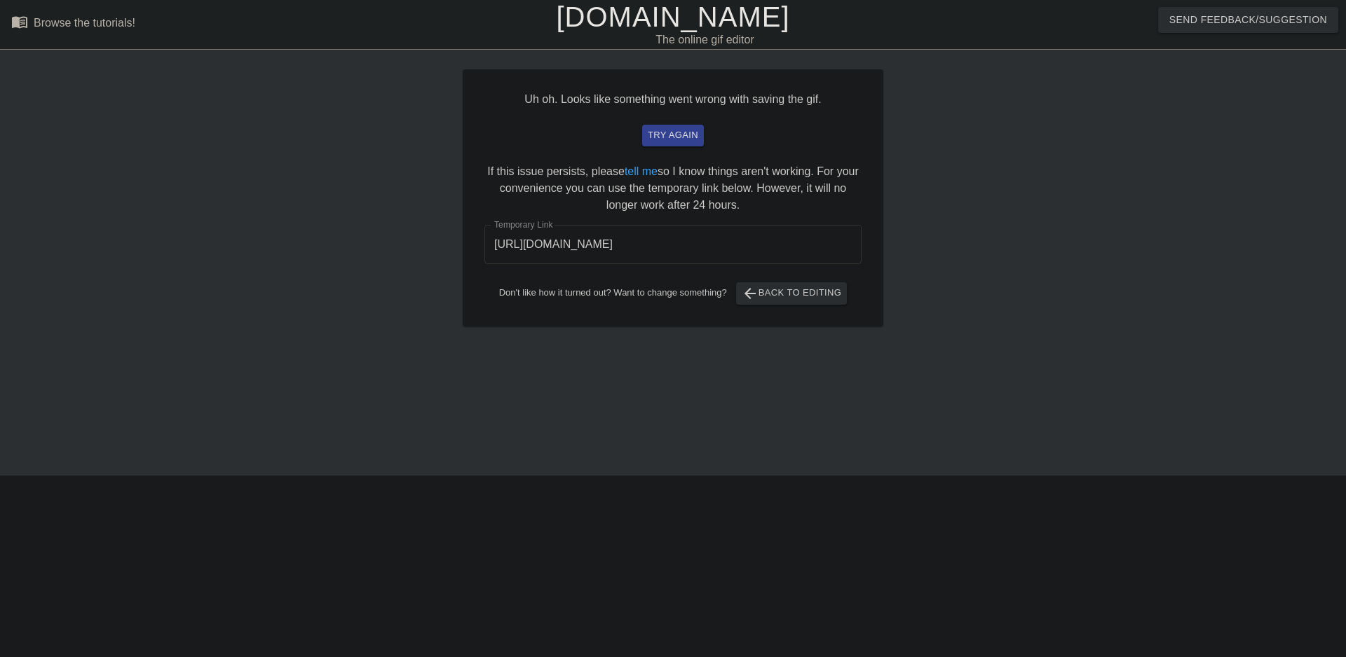
click at [681, 146] on div "Uh oh. Looks like something went wrong with saving the gif. try again If this i…" at bounding box center [673, 197] width 420 height 257
click at [669, 126] on button "try again" at bounding box center [673, 136] width 62 height 22
click at [592, 258] on input "[URL][DOMAIN_NAME]" at bounding box center [672, 244] width 377 height 39
drag, startPoint x: 774, startPoint y: 242, endPoint x: 372, endPoint y: 240, distance: 402.3
click at [372, 240] on div "Uh oh. Looks like something went wrong with saving the gif. try again If this i…" at bounding box center [673, 265] width 1346 height 420
